Goal: Task Accomplishment & Management: Manage account settings

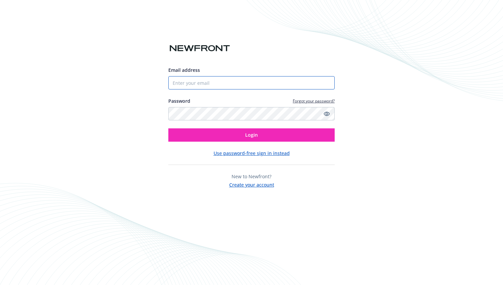
click at [244, 81] on input "Email address" at bounding box center [251, 82] width 166 height 13
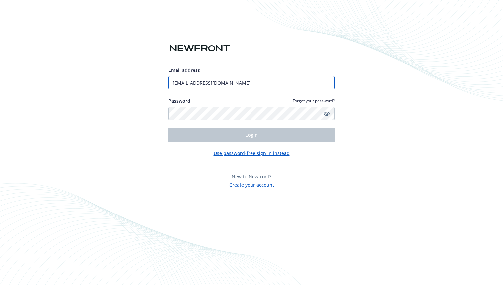
click at [231, 78] on input "[EMAIL_ADDRESS][DOMAIN_NAME]" at bounding box center [251, 82] width 166 height 13
type input "[EMAIL_ADDRESS][DOMAIN_NAME]"
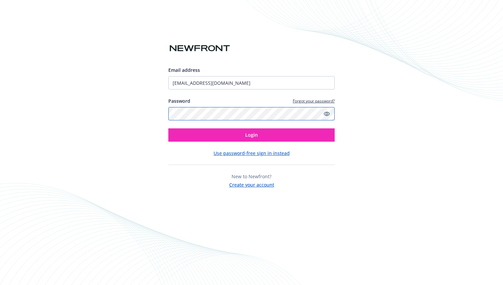
click at [168, 128] on button "Login" at bounding box center [251, 134] width 166 height 13
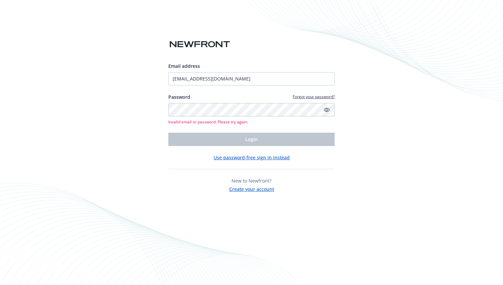
click at [238, 158] on button "Use password-free sign in instead" at bounding box center [252, 157] width 76 height 7
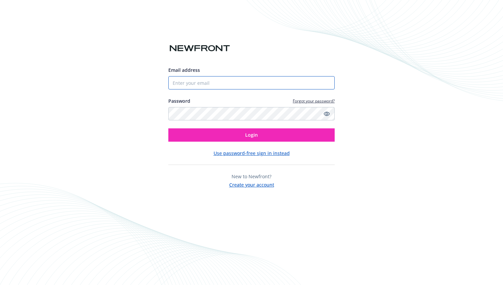
click at [278, 81] on input "Email address" at bounding box center [251, 82] width 166 height 13
type input "[EMAIL_ADDRESS][DOMAIN_NAME]"
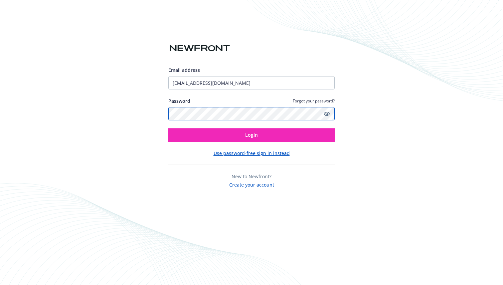
click at [168, 128] on button "Login" at bounding box center [251, 134] width 166 height 13
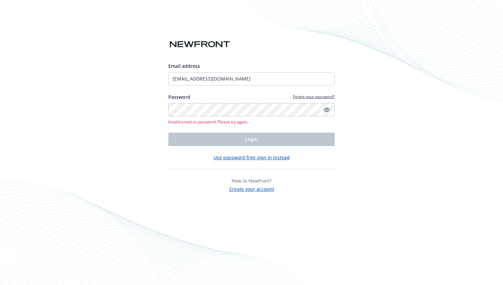
click at [328, 110] on icon "Show password" at bounding box center [327, 110] width 6 height 6
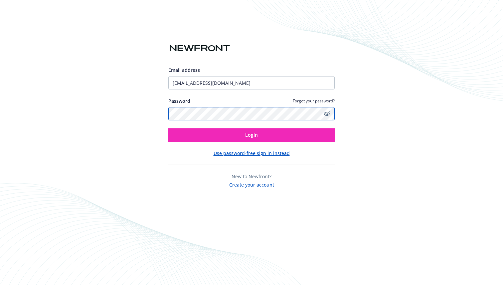
click at [168, 128] on button "Login" at bounding box center [251, 134] width 166 height 13
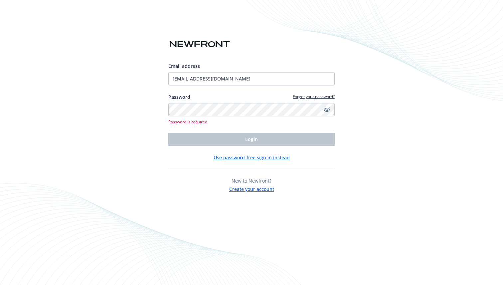
click at [229, 101] on div "Password Forgot your password? Password is required" at bounding box center [251, 109] width 166 height 31
click at [312, 96] on link "Forgot your password?" at bounding box center [314, 97] width 42 height 6
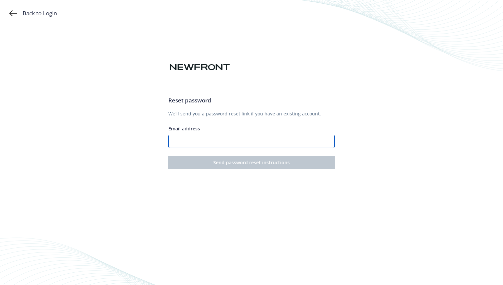
click at [242, 139] on input "Email address" at bounding box center [251, 141] width 166 height 13
type input "[EMAIL_ADDRESS][DOMAIN_NAME]"
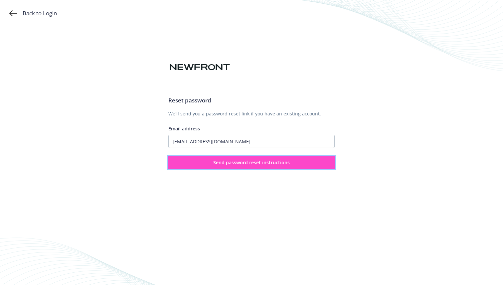
click at [231, 164] on span "Send password reset instructions" at bounding box center [251, 162] width 77 height 6
